Goal: Information Seeking & Learning: Learn about a topic

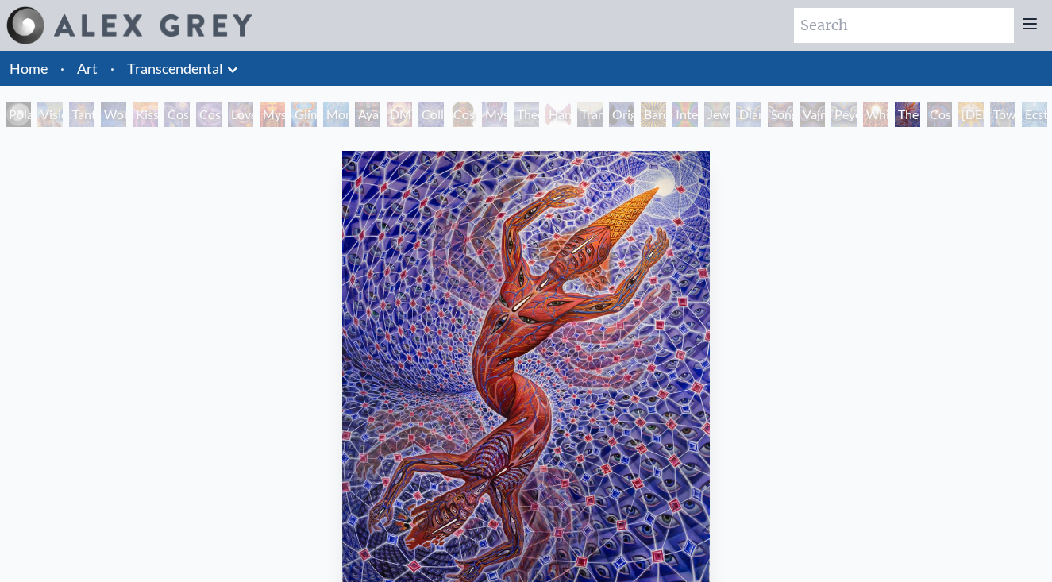
click at [26, 109] on div "Polar Unity Spiral" at bounding box center [18, 114] width 25 height 25
